Goal: Transaction & Acquisition: Purchase product/service

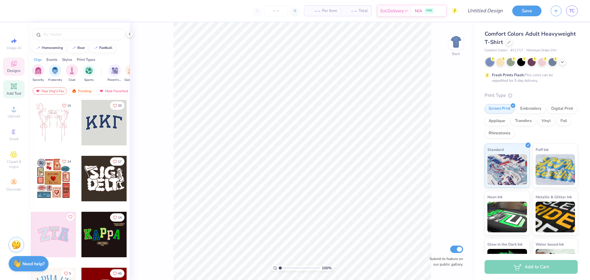
click at [12, 84] on icon at bounding box center [14, 86] width 6 height 6
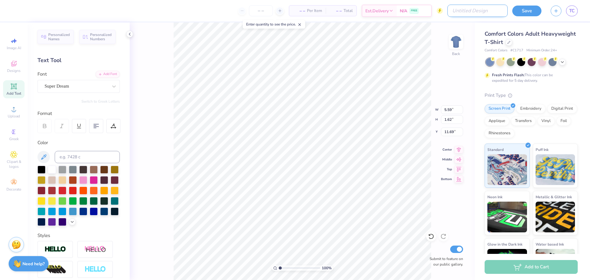
click at [479, 11] on input "Design Title" at bounding box center [477, 11] width 60 height 12
type input "Test plz ignore"
click at [265, 12] on input "number" at bounding box center [276, 10] width 24 height 11
type input "5"
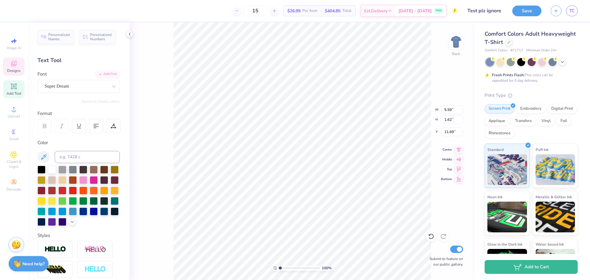
type input "15"
click at [10, 72] on span "Designs" at bounding box center [14, 70] width 14 height 5
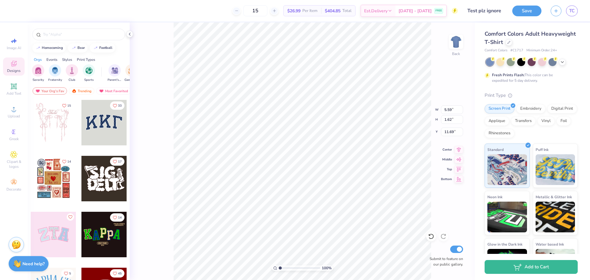
click at [92, 122] on div at bounding box center [103, 122] width 45 height 45
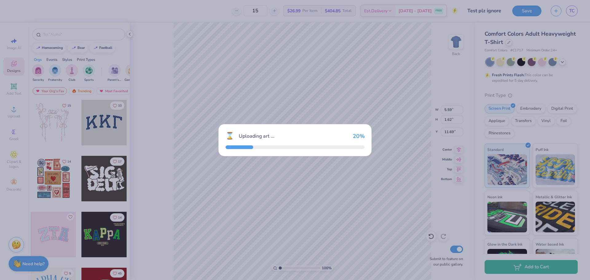
type input "10.44"
type input "4.58"
type input "3.00"
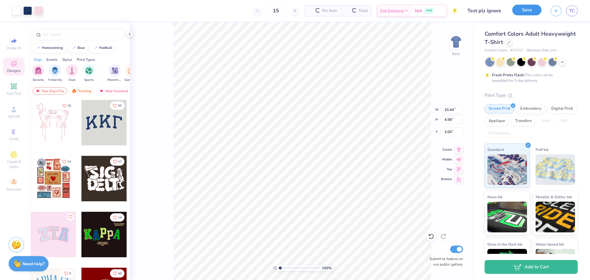
click at [536, 8] on button "Save" at bounding box center [526, 10] width 29 height 11
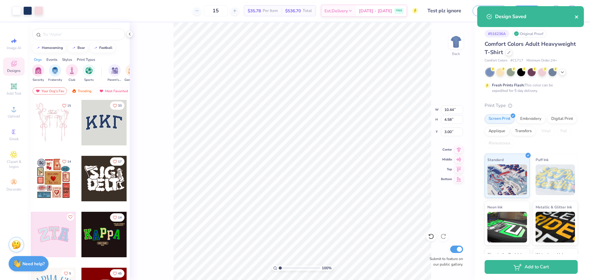
click at [575, 17] on icon "close" at bounding box center [577, 16] width 4 height 5
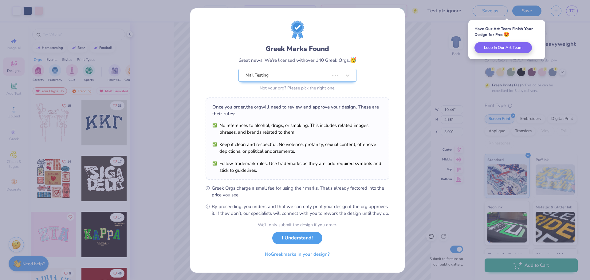
click at [526, 271] on div "Greek Marks Found Great news! We’re licensed with over 140 Greek Orgs. 🥳 Mail T…" at bounding box center [295, 140] width 590 height 280
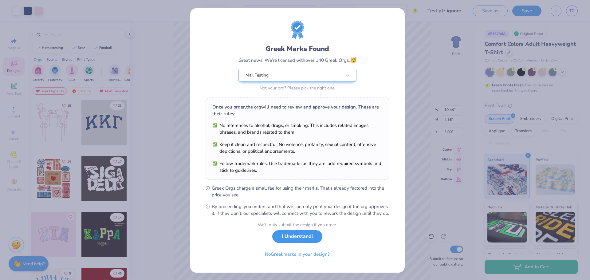
click at [281, 243] on button "I Understand!" at bounding box center [297, 236] width 50 height 13
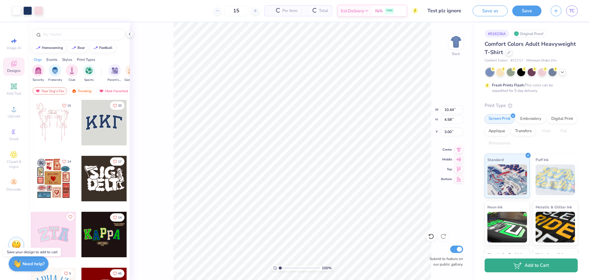
click at [548, 267] on button "Add to Cart" at bounding box center [531, 265] width 93 height 14
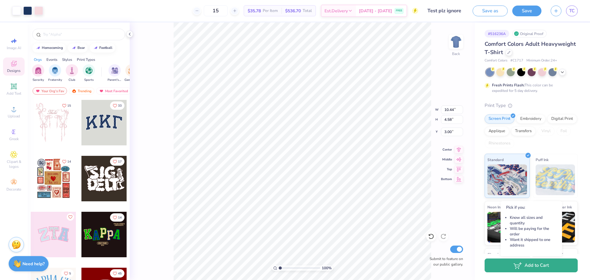
click at [514, 266] on icon "button" at bounding box center [518, 265] width 8 height 7
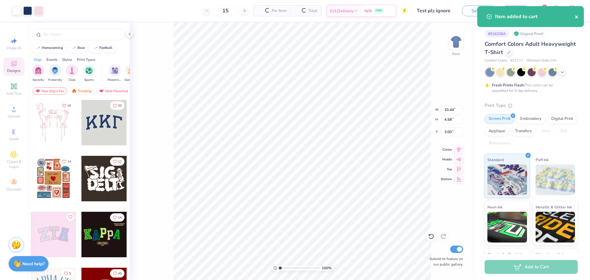
click at [577, 15] on icon "close" at bounding box center [577, 16] width 4 height 5
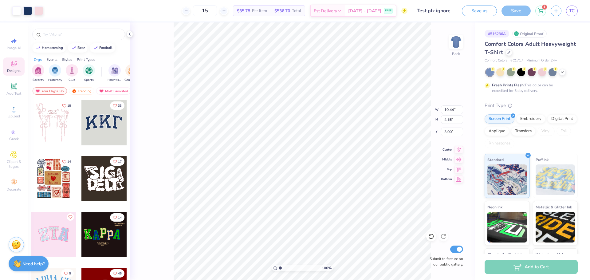
click at [540, 10] on div "Art colors 15 $35.78 Per Item $536.70 Total Est. Delivery [DATE] - [DATE] FREE …" at bounding box center [295, 140] width 590 height 280
click at [538, 12] on div "1" at bounding box center [540, 10] width 11 height 11
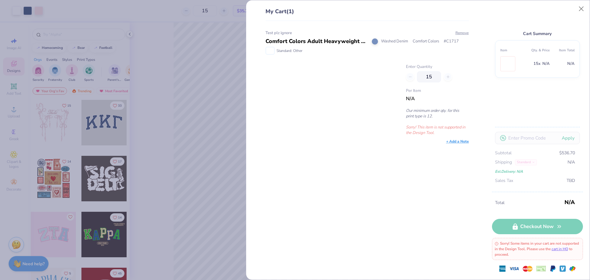
click at [523, 228] on div "Total N/A Checkout Now Sorry! Some items in your cart are not supported in the …" at bounding box center [537, 236] width 91 height 88
click at [301, 211] on div "Test plz ignore Comfort Colors Adult Heavyweight T-Shirt Washed Denim Comfort C…" at bounding box center [364, 150] width 223 height 259
